Goal: Communication & Community: Answer question/provide support

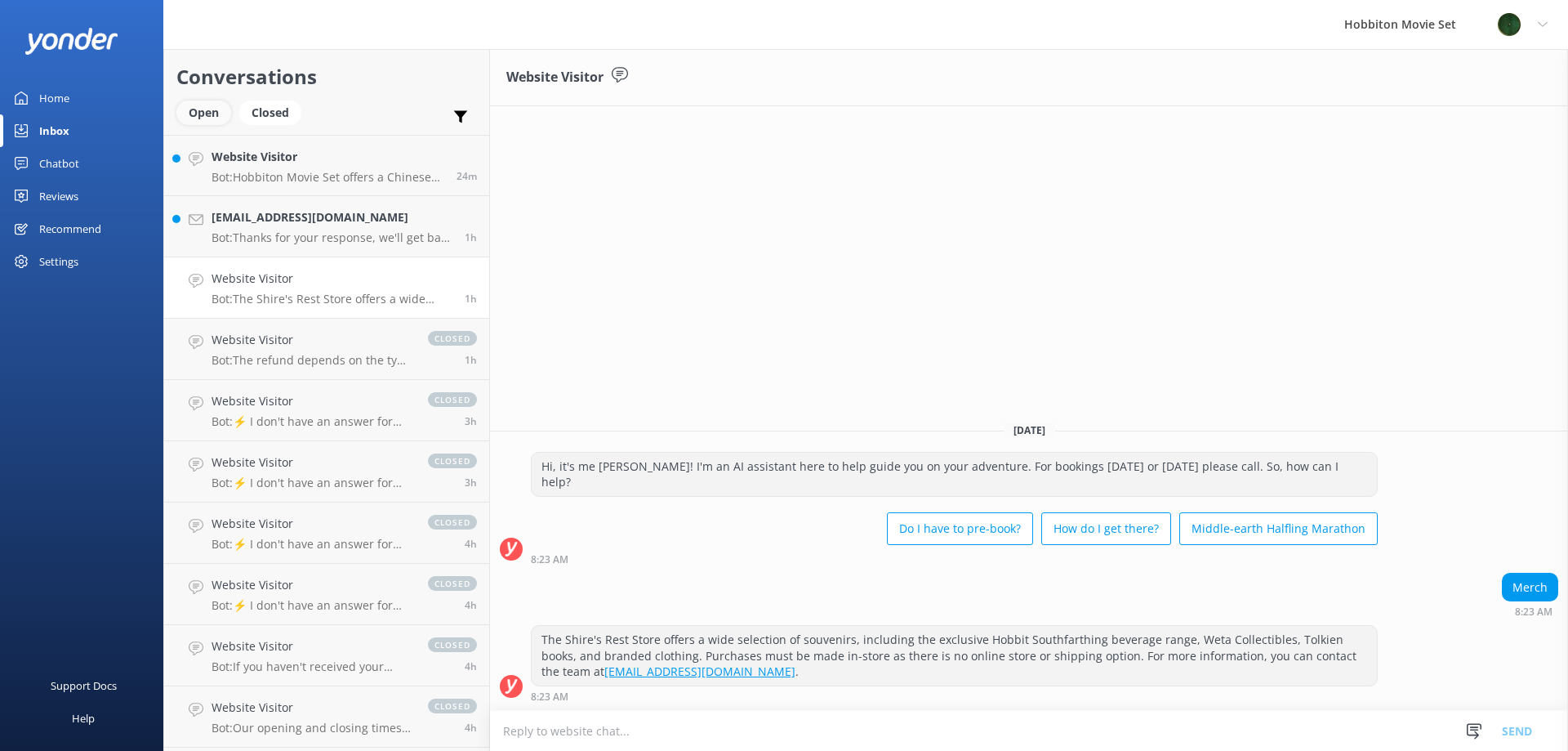
click at [205, 113] on div "Open" at bounding box center [203, 112] width 54 height 24
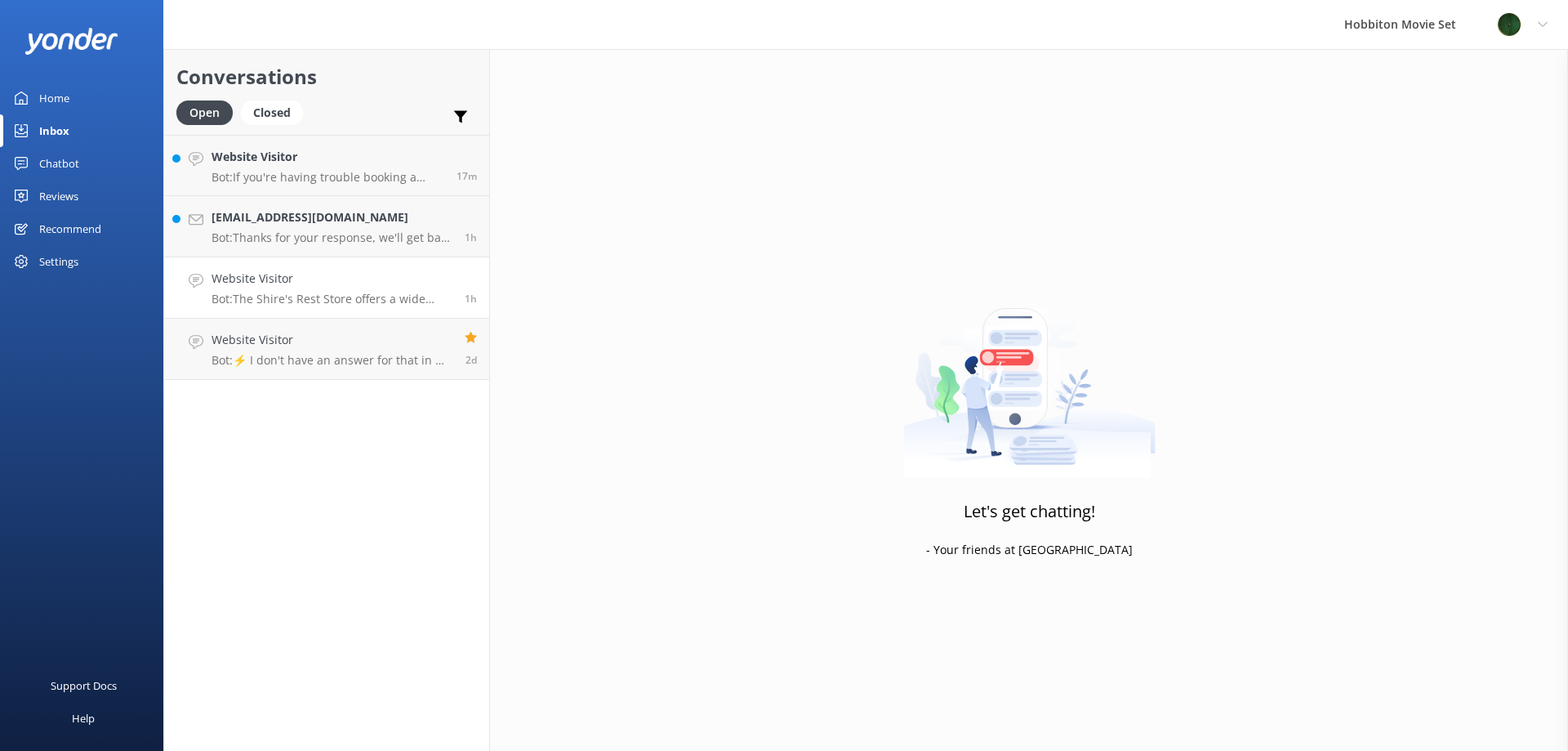
click at [262, 295] on p "Bot: The Shire's Rest Store offers a wide selection of souvenirs, including the…" at bounding box center [331, 298] width 241 height 15
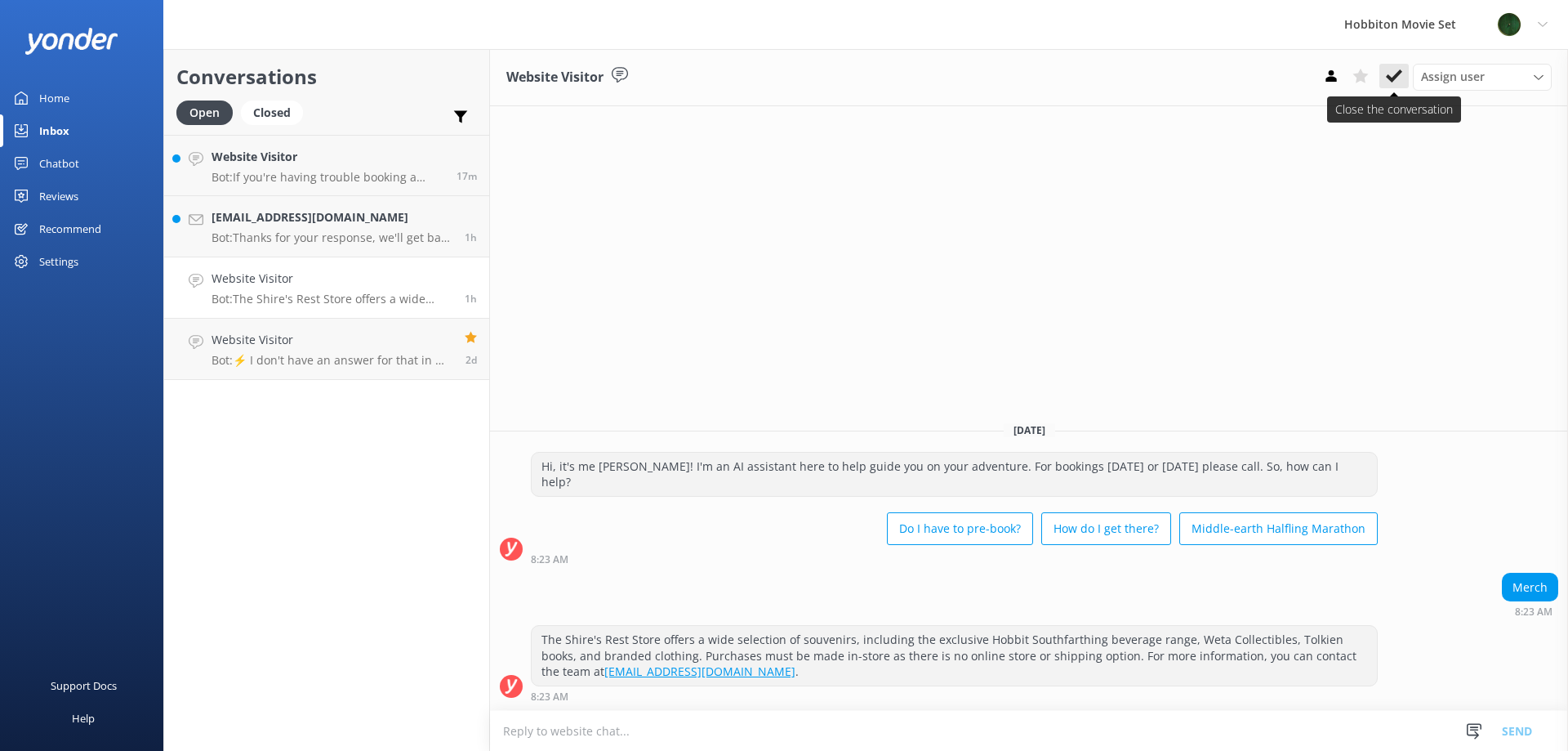
click at [1403, 78] on button at bounding box center [1394, 76] width 29 height 24
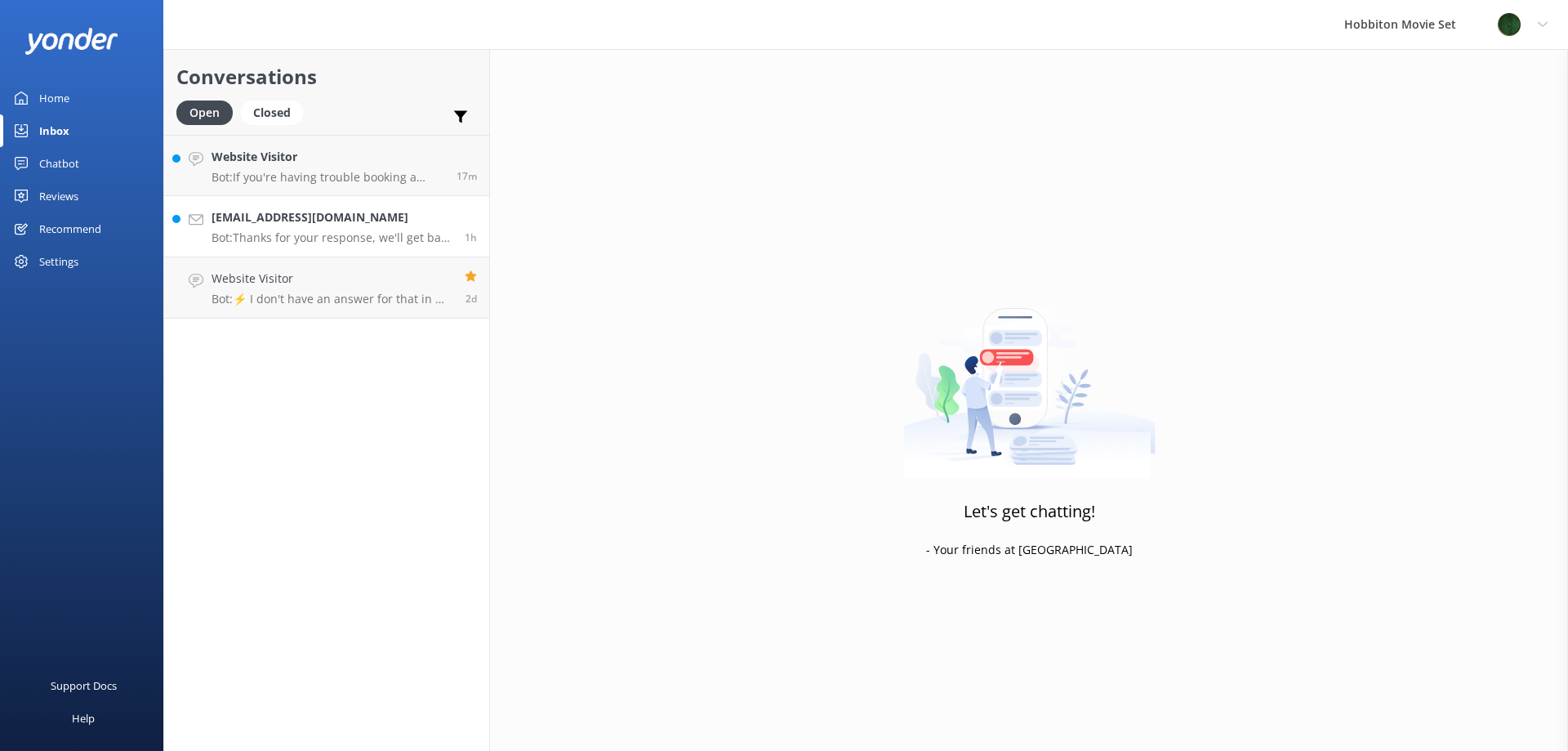
click at [415, 235] on p "Bot: Thanks for your response, we'll get back to you as soon as we can during o…" at bounding box center [331, 237] width 241 height 15
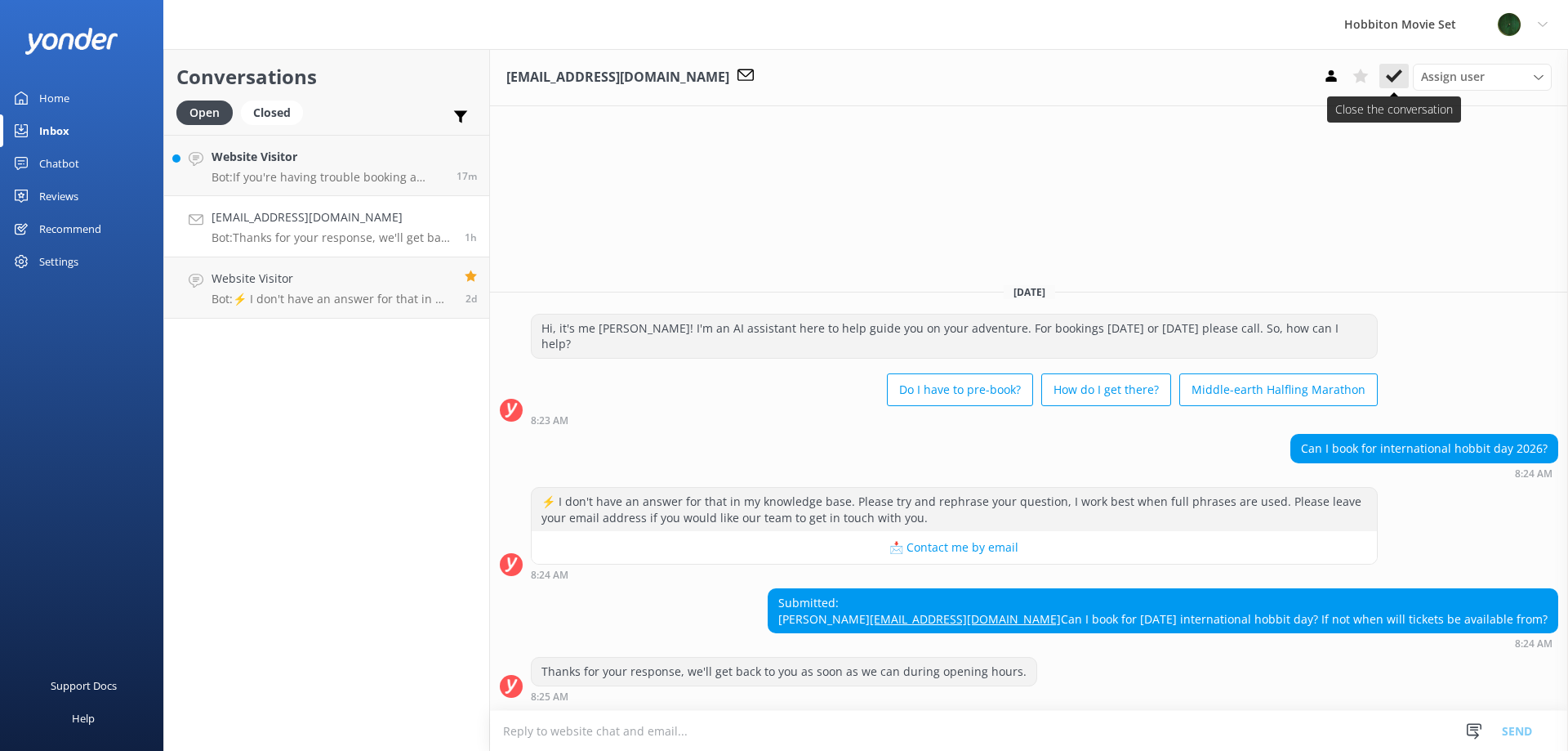
click at [1395, 84] on icon at bounding box center [1394, 76] width 16 height 16
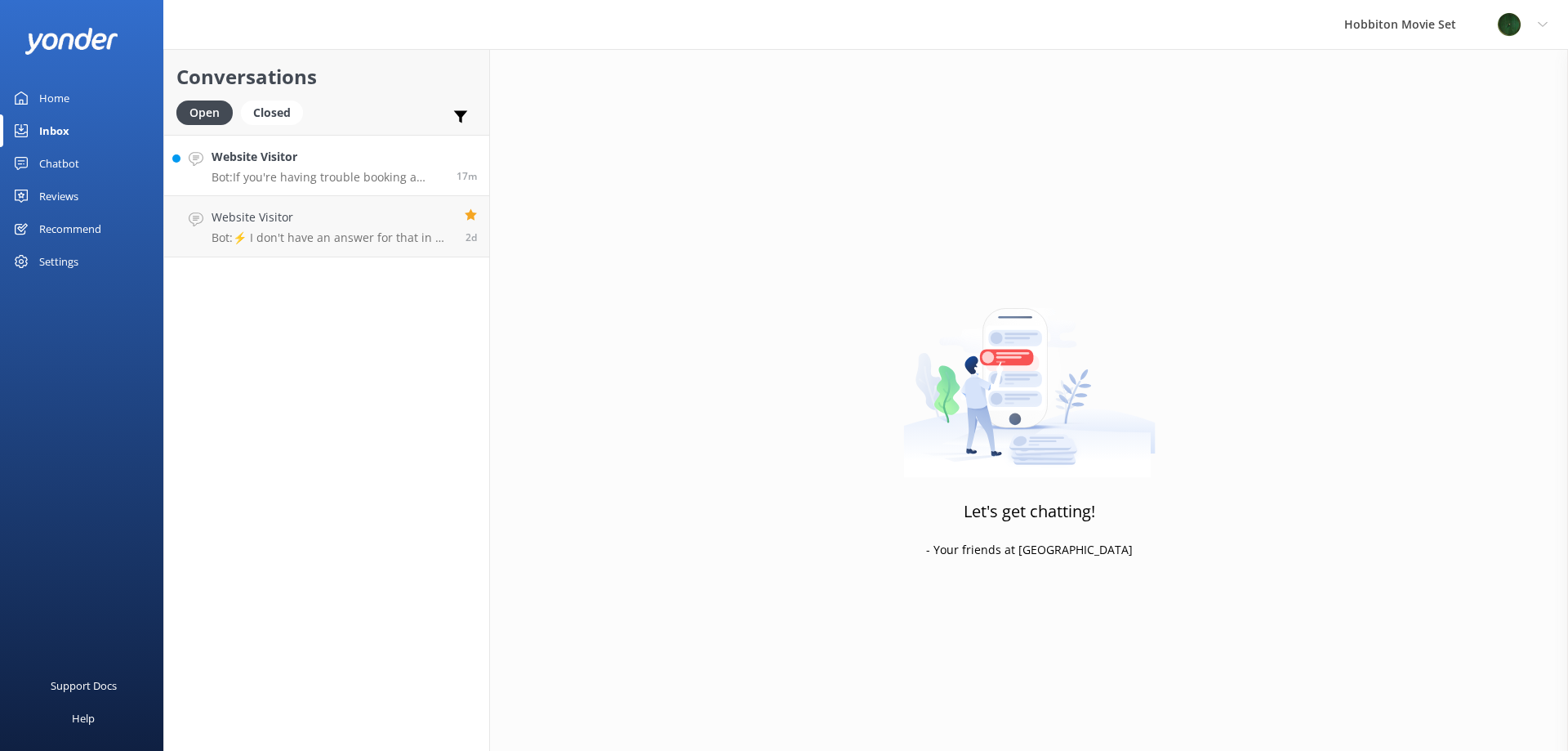
click at [279, 167] on div "Website Visitor Bot: If you're having trouble booking a ticket for a child onli…" at bounding box center [327, 166] width 232 height 35
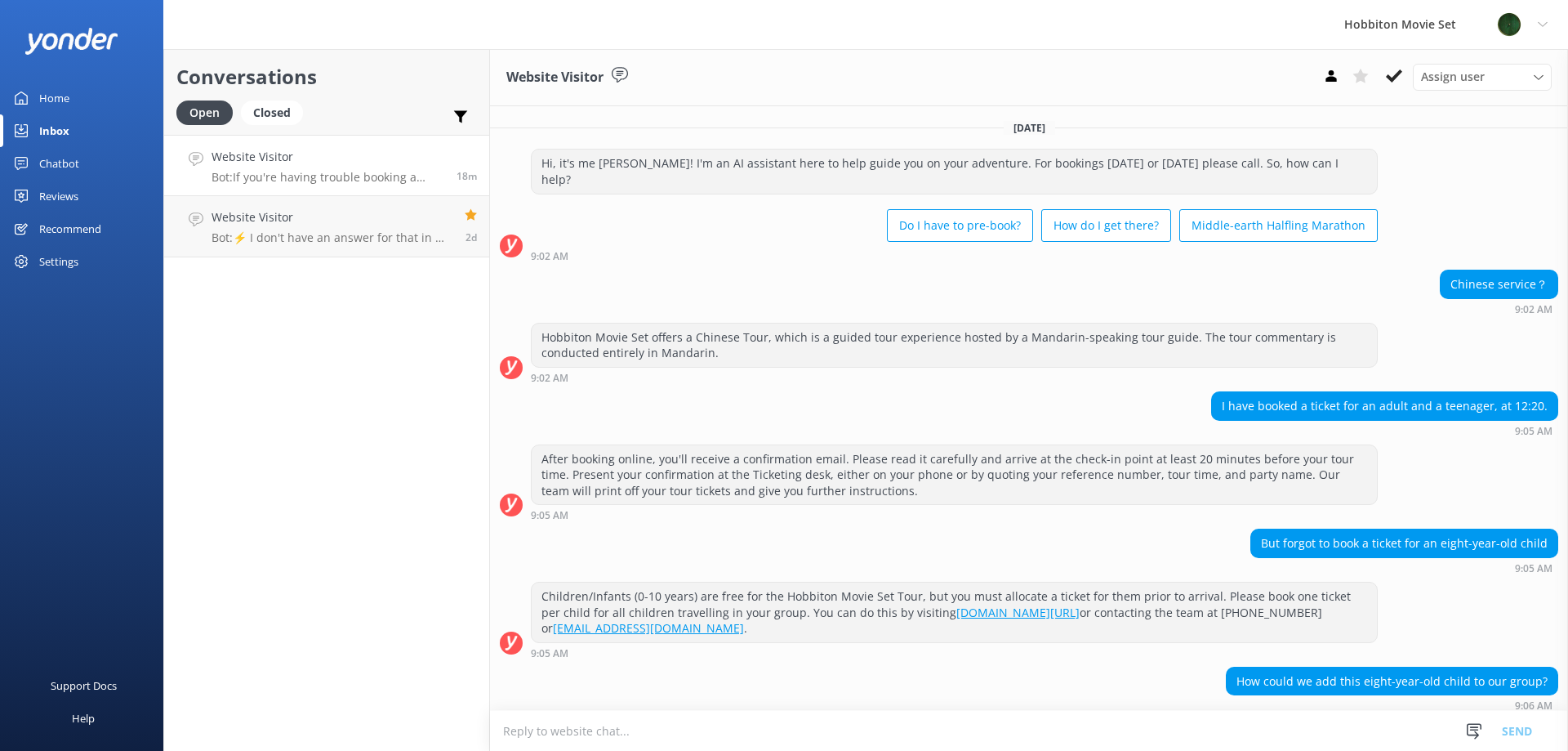
scroll to position [168, 0]
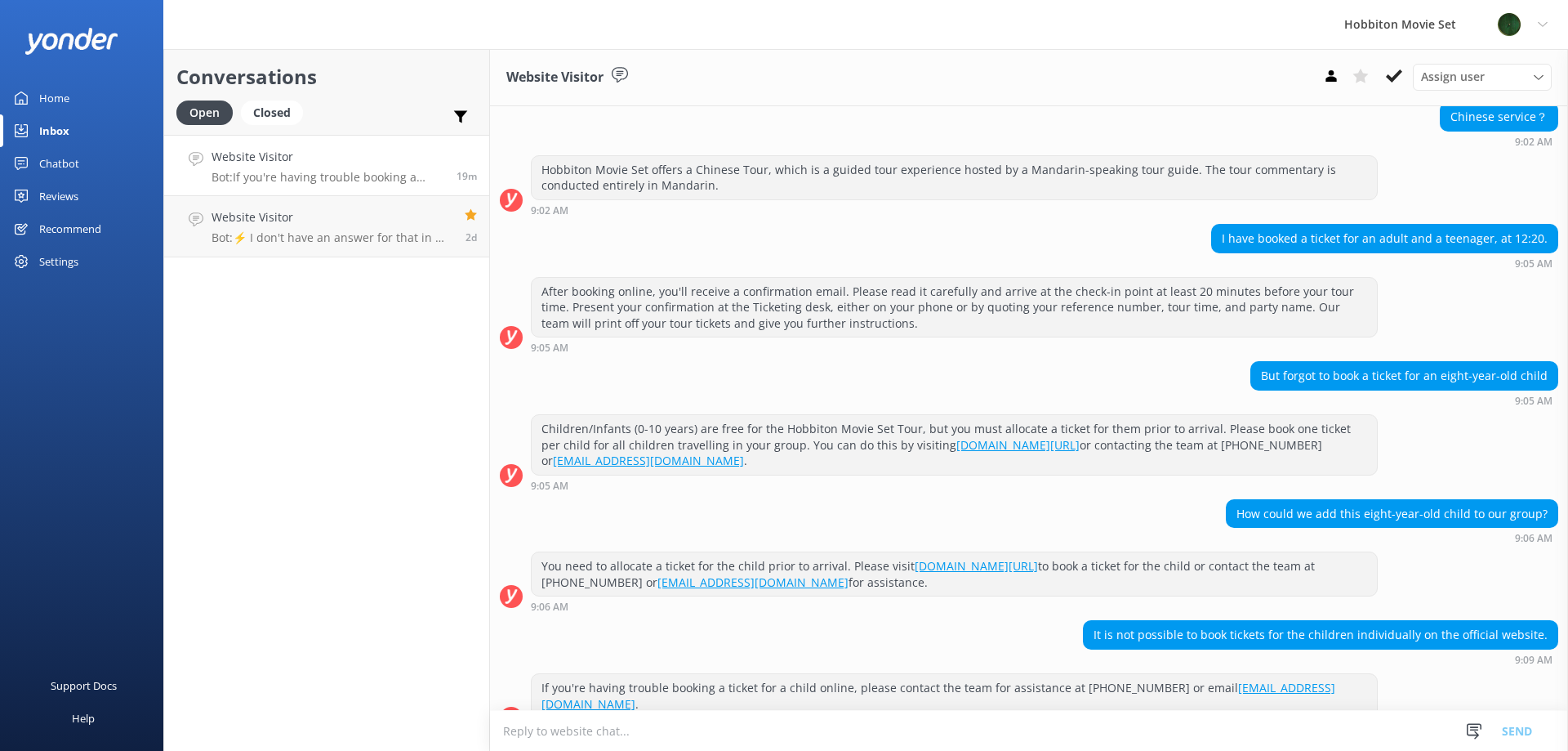
click at [1026, 737] on textarea at bounding box center [1029, 731] width 1078 height 40
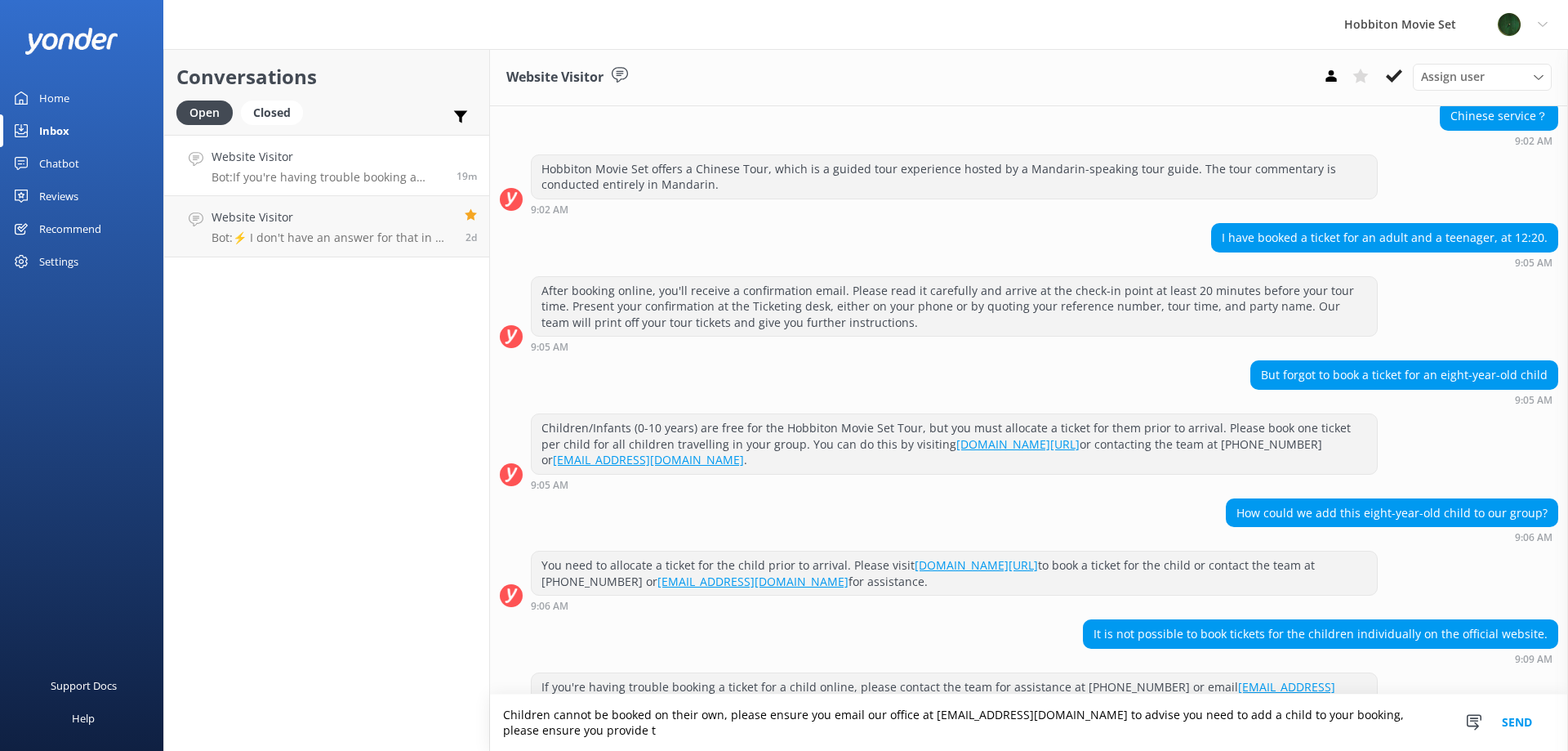
scroll to position [184, 0]
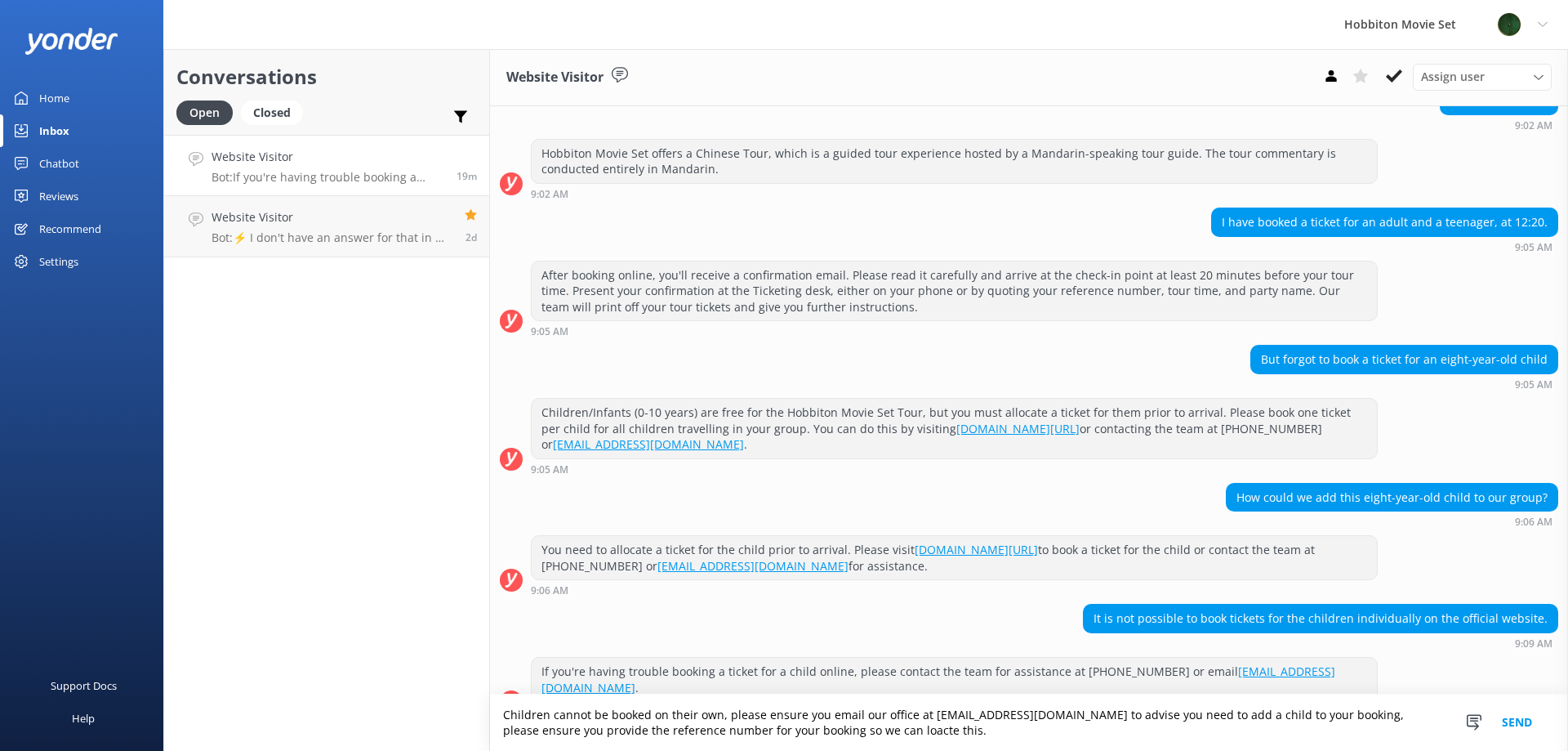
click at [855, 732] on textarea "Children cannot be booked on their own, please ensure you email our office at […" at bounding box center [1029, 723] width 1078 height 56
type textarea "Children cannot be booked on their own, please ensure you email our office at […"
click at [1519, 719] on button "Send" at bounding box center [1517, 723] width 61 height 56
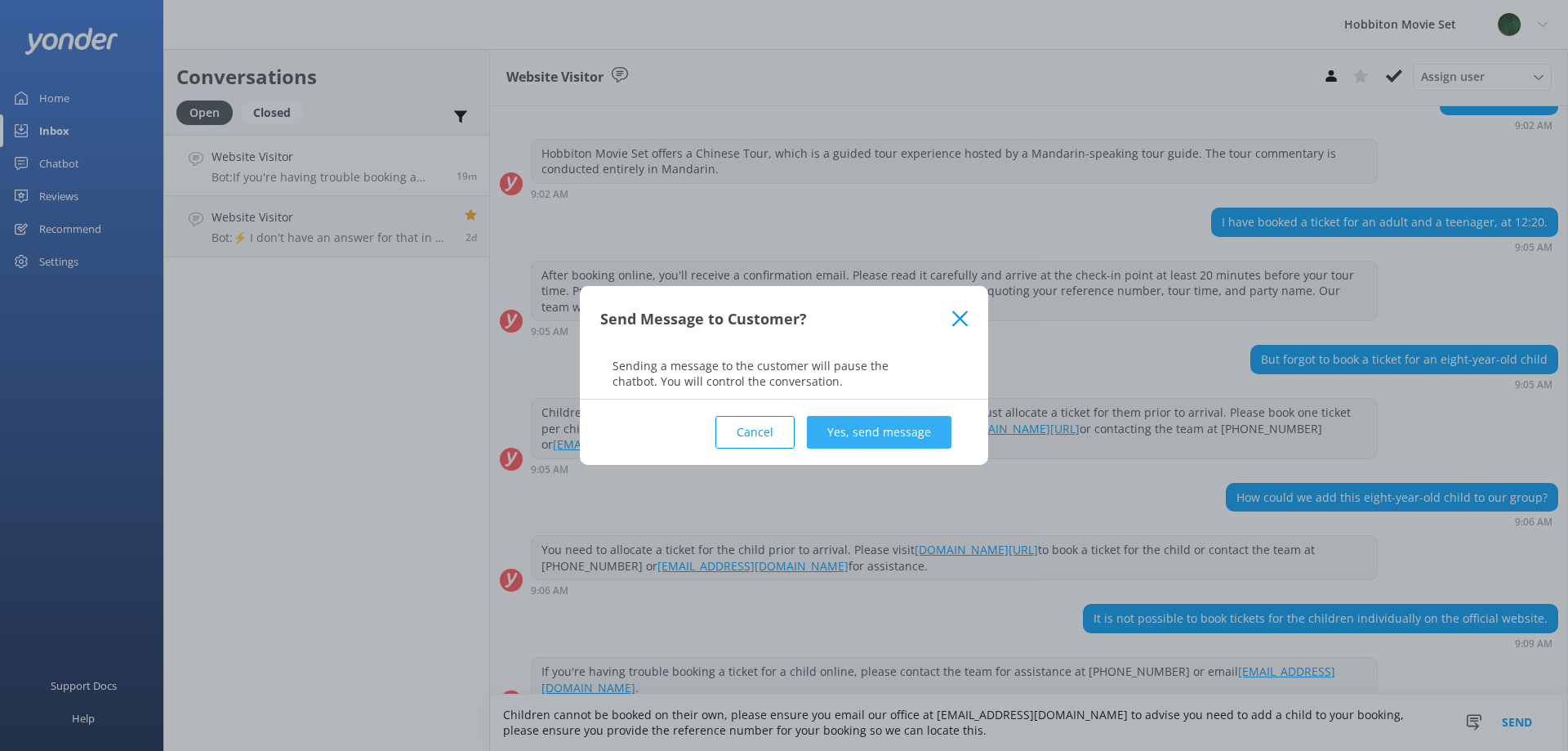
click at [898, 440] on button "Yes, send message" at bounding box center [878, 432] width 144 height 33
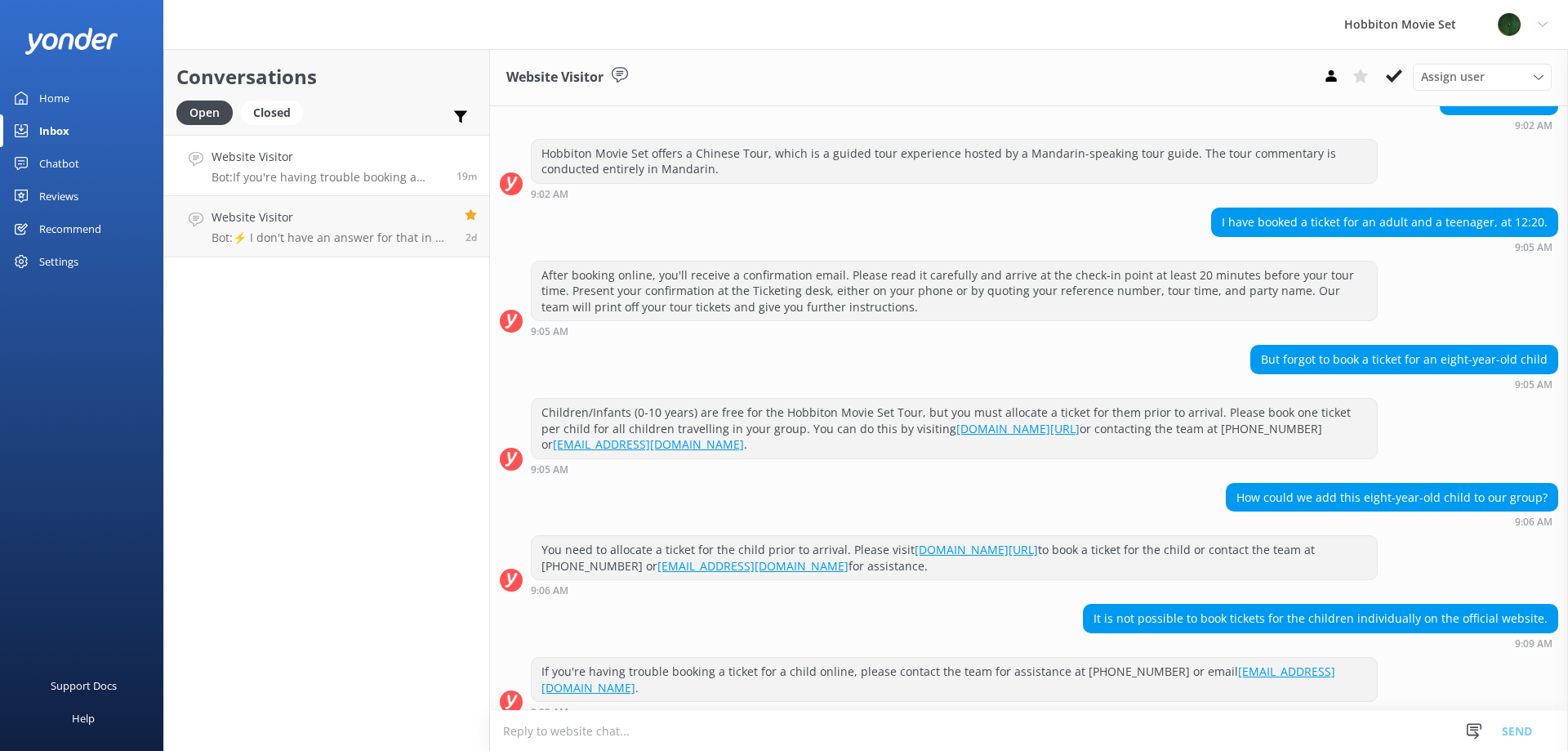
scroll to position [289, 0]
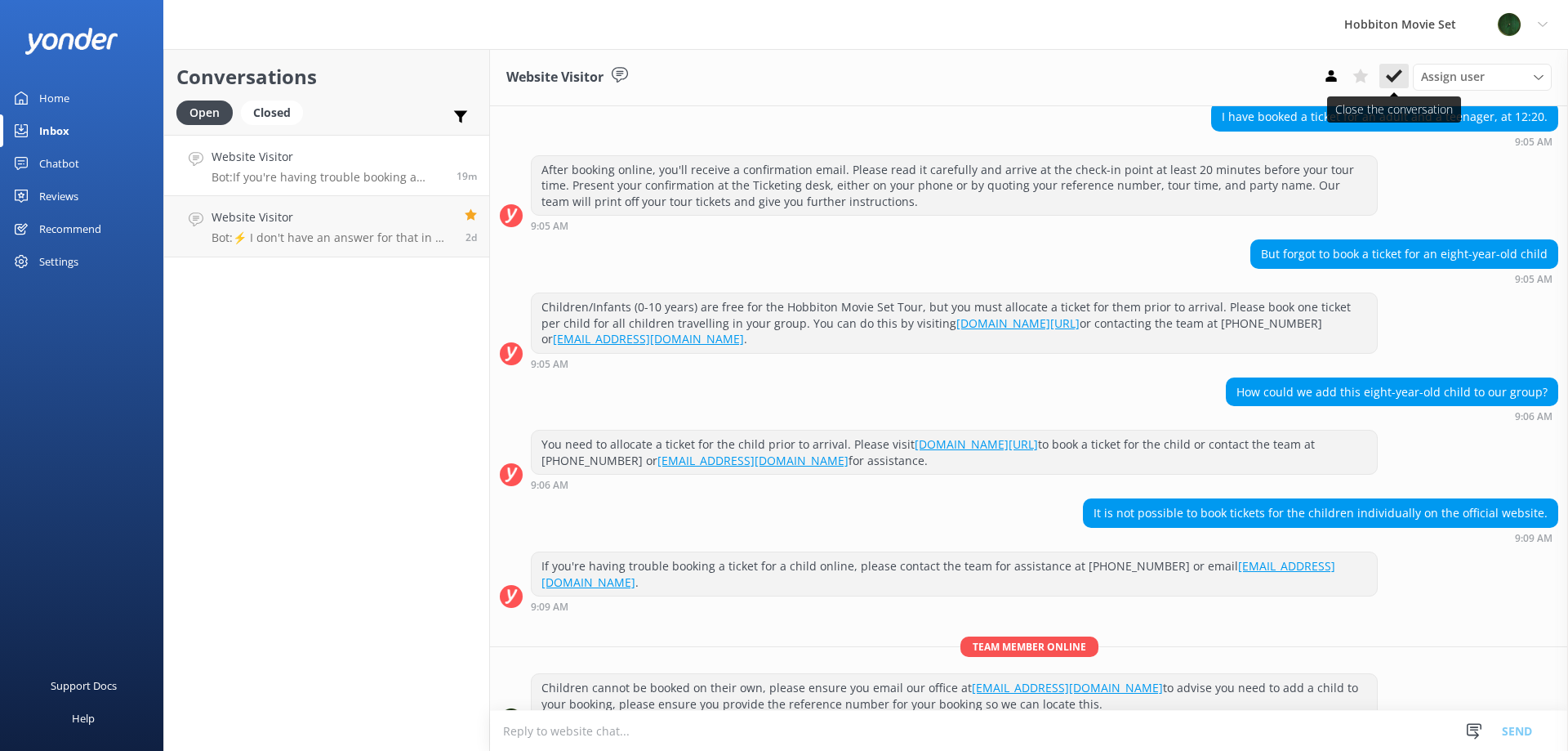
click at [1404, 85] on button at bounding box center [1394, 76] width 29 height 24
